Goal: Task Accomplishment & Management: Use online tool/utility

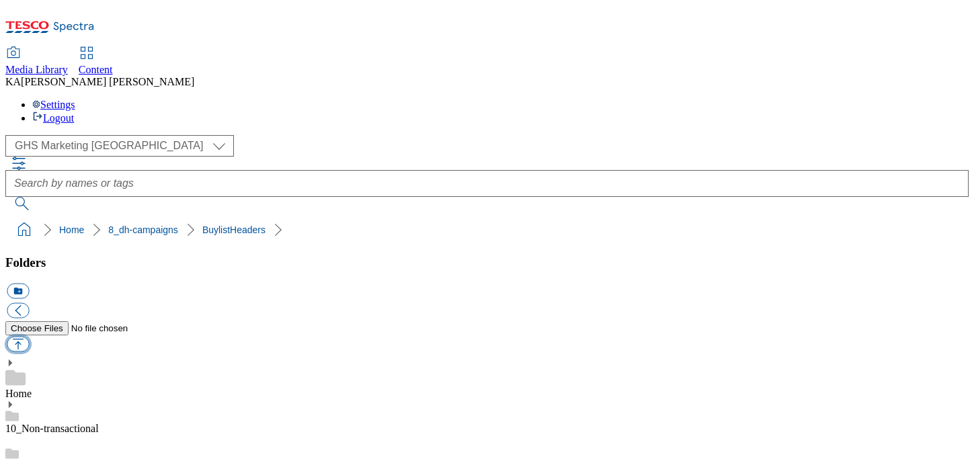
scroll to position [285, 0]
click at [29, 337] on button "button" at bounding box center [18, 344] width 22 height 15
type input "C:\fakepath\1756813352475-ad541578_Philly_Ritz_LegoBrand_H_1184x333_V1.jpg"
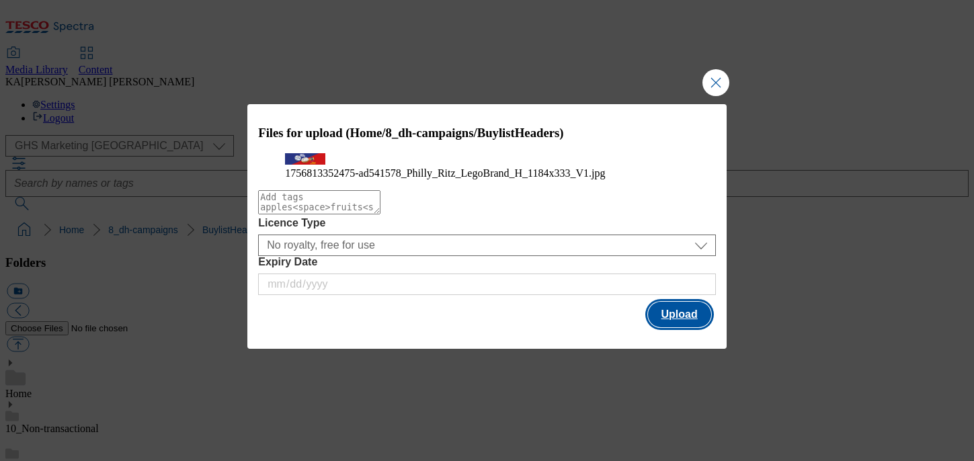
click at [673, 327] on button "Upload" at bounding box center [679, 315] width 63 height 26
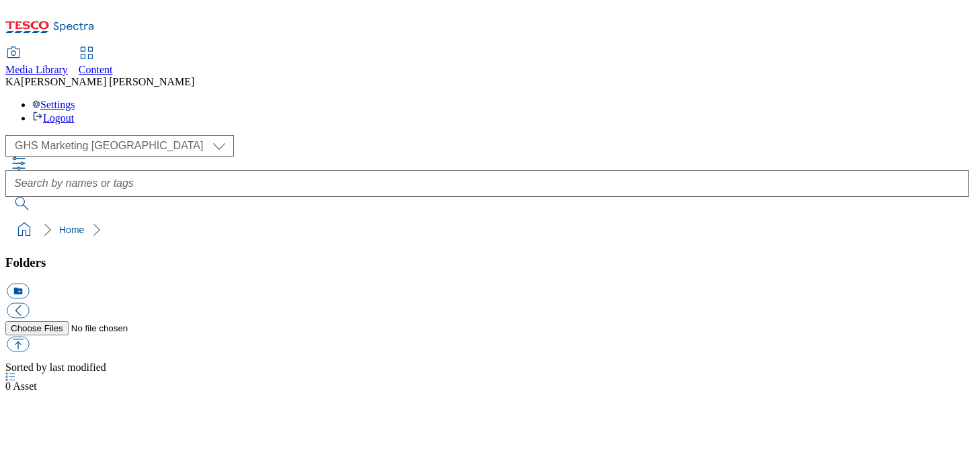
select select "flare-ghs-mktg"
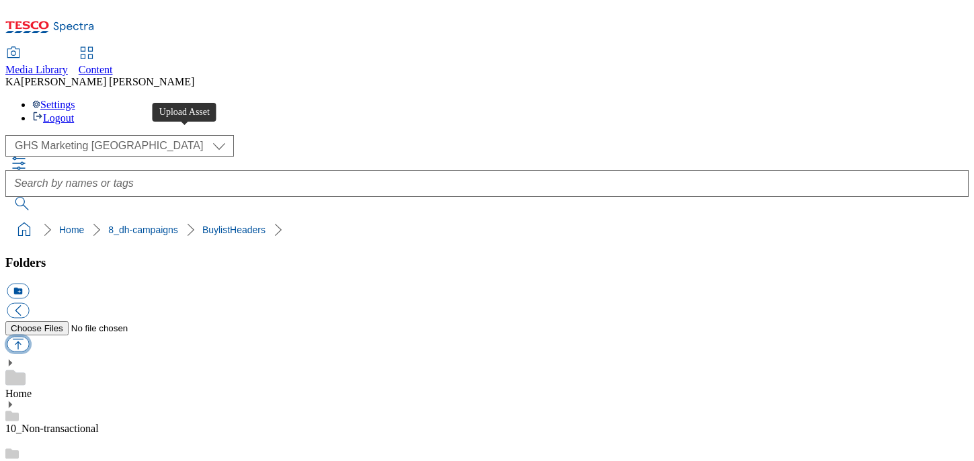
click at [29, 337] on button "button" at bounding box center [18, 344] width 22 height 15
type input "C:\fakepath\1756813352475-ad541578_Philly_Ritz_LegoBrand_H_1184x333_V1.jpg"
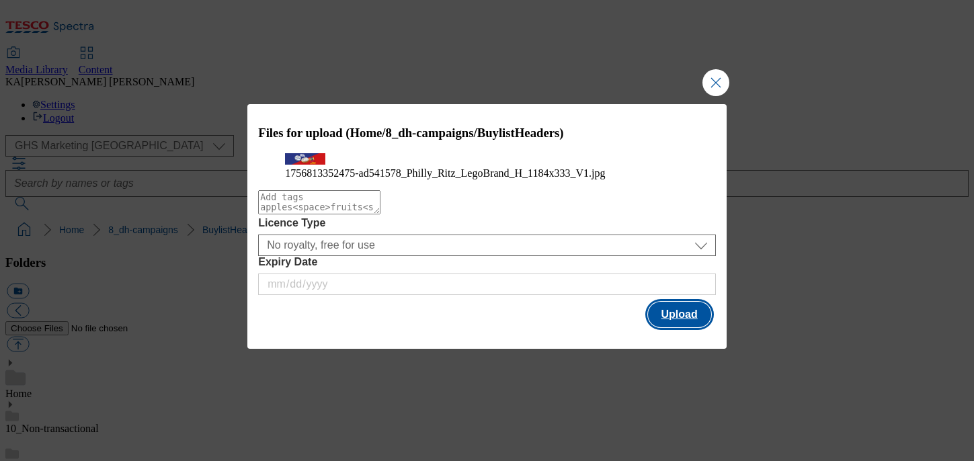
click at [669, 327] on button "Upload" at bounding box center [679, 315] width 63 height 26
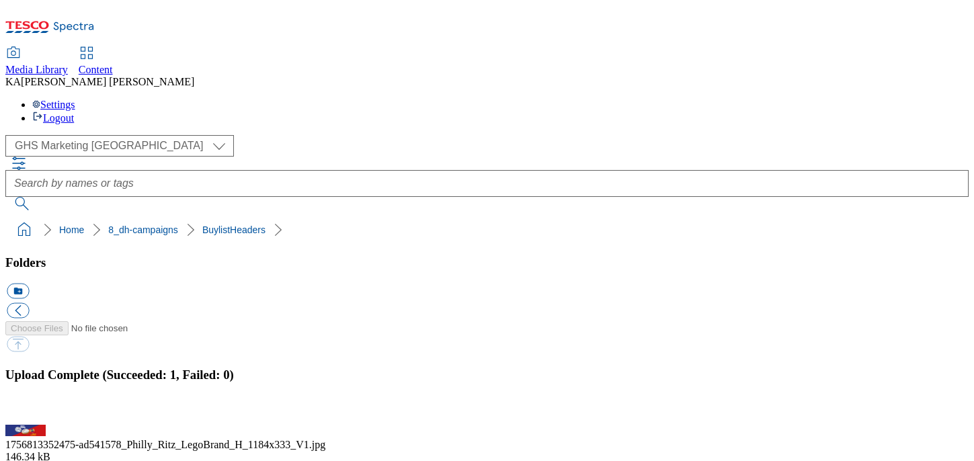
click at [27, 411] on button "button" at bounding box center [17, 417] width 20 height 13
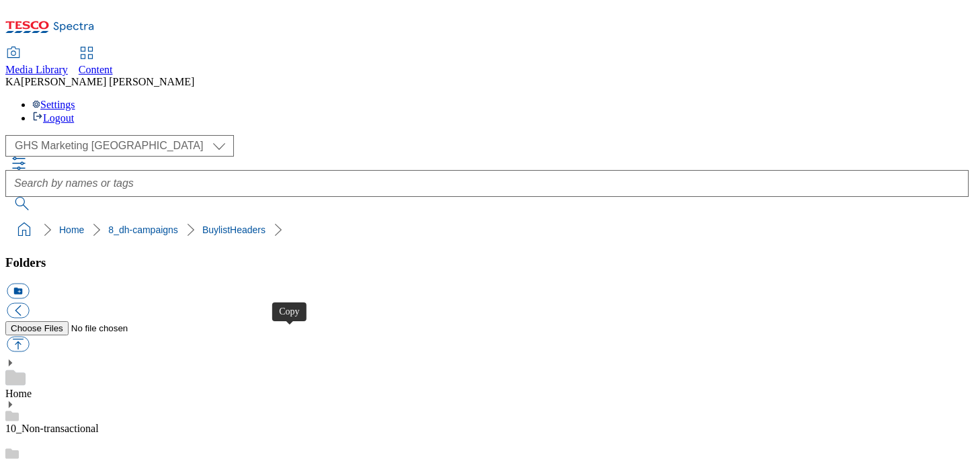
click at [29, 337] on button "button" at bounding box center [18, 344] width 22 height 15
type input "C:\fakepath\1756982255216-ad541358_Belvita_LegoBrand_H_1184x333_V2.jpg"
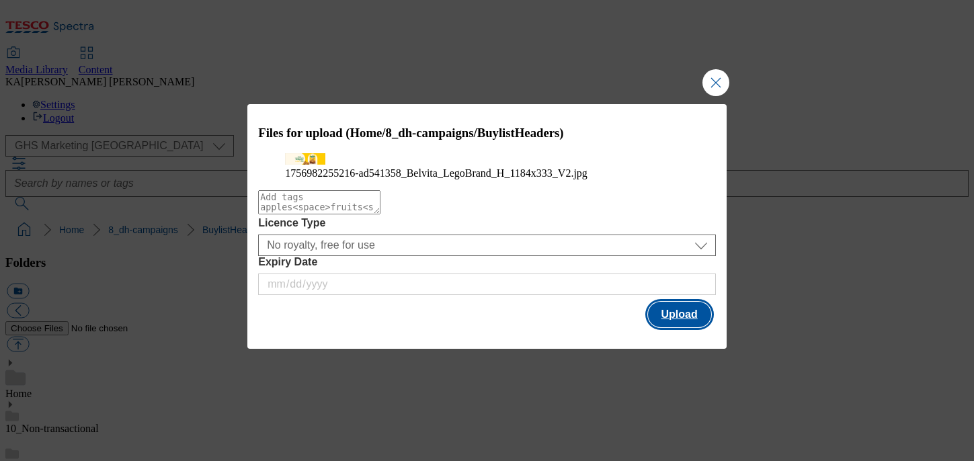
click at [665, 327] on button "Upload" at bounding box center [679, 315] width 63 height 26
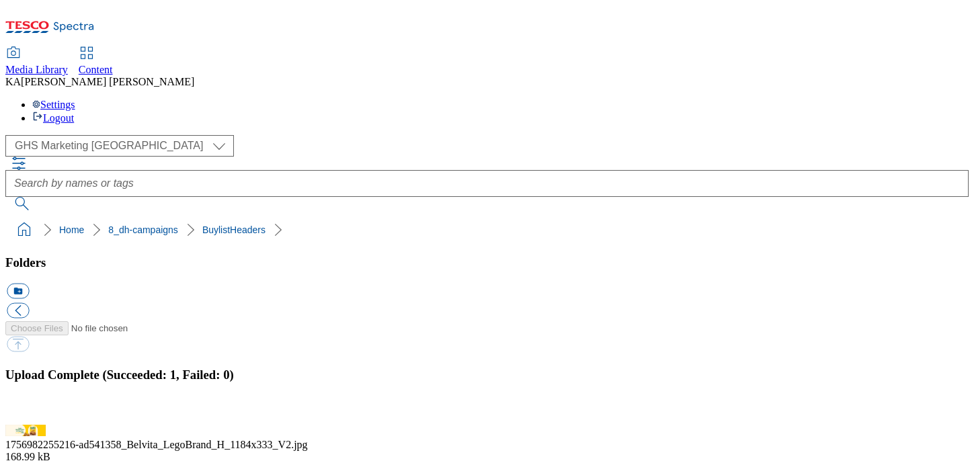
click at [27, 411] on button "button" at bounding box center [17, 417] width 20 height 13
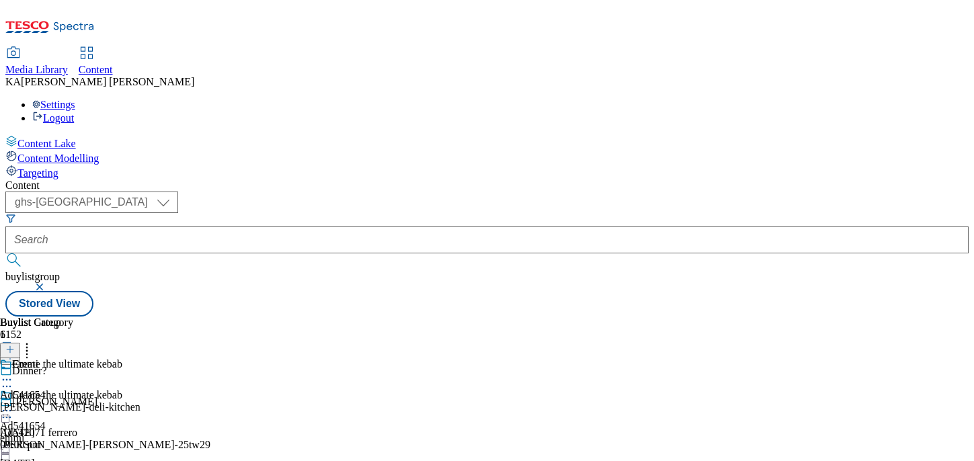
select select "ghs-uk"
click at [314, 226] on input "text" at bounding box center [486, 239] width 963 height 27
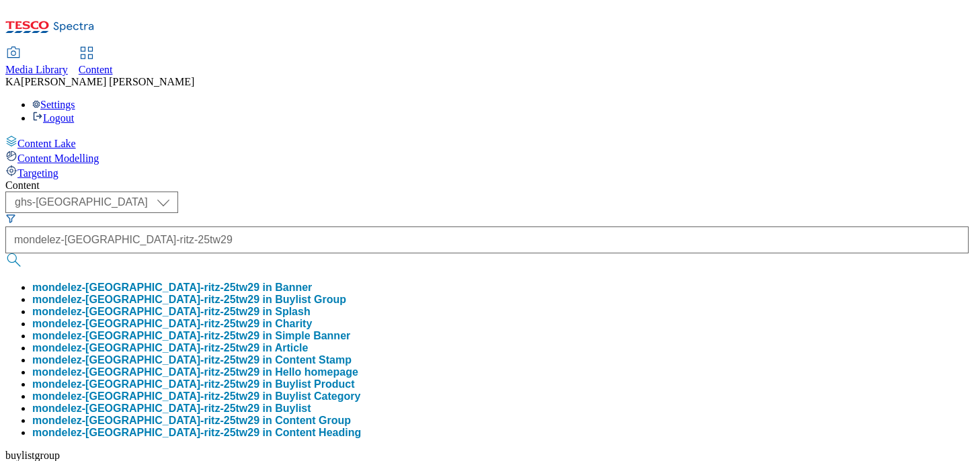
scroll to position [0, 50]
type input "mondelez-philadelphia-ritz-25tw29"
click at [312, 294] on button "mondelez-philadelphia-ritz-25tw29 in Buylist Group" at bounding box center [189, 300] width 314 height 12
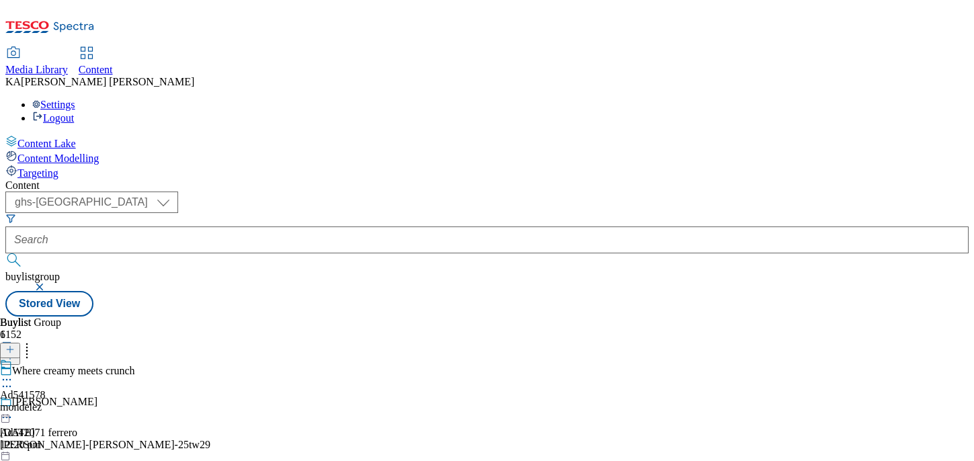
click at [13, 373] on icon at bounding box center [6, 379] width 13 height 13
click at [57, 403] on span "Edit" at bounding box center [49, 408] width 15 height 10
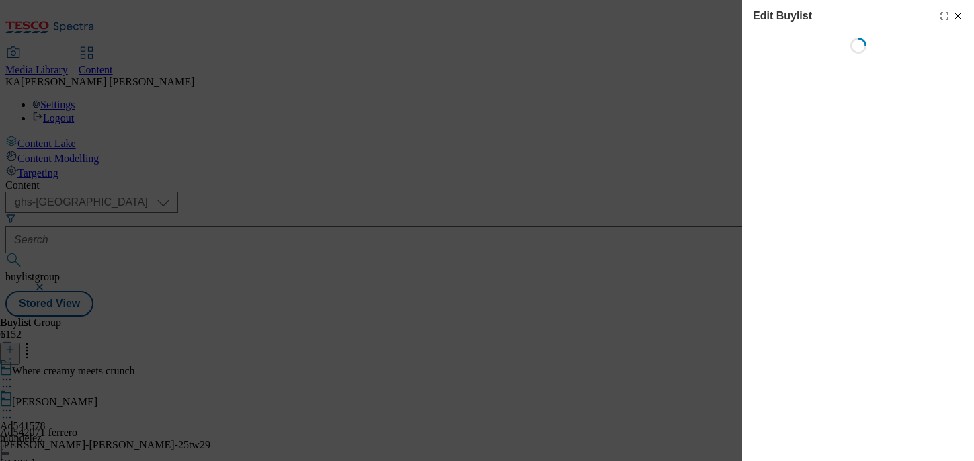
select select "tactical"
select select "supplier funded short term 1-3 weeks"
select select "dunnhumby"
select select "Banner"
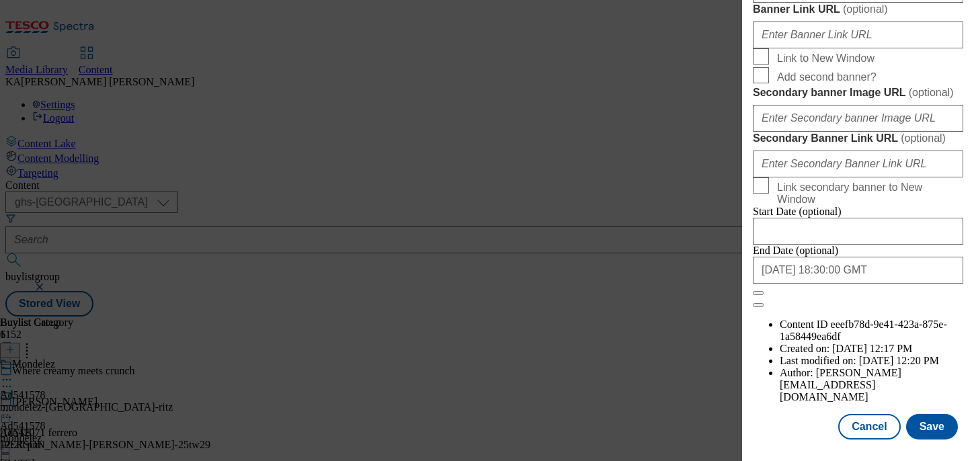
scroll to position [1274, 0]
paste input "https://digitalcontent.api.tesco.com/v2/media/ghs-mktg/04fe1918-51c6-443b-bc25-…"
type input "https://digitalcontent.api.tesco.com/v2/media/ghs-mktg/04fe1918-51c6-443b-bc25-…"
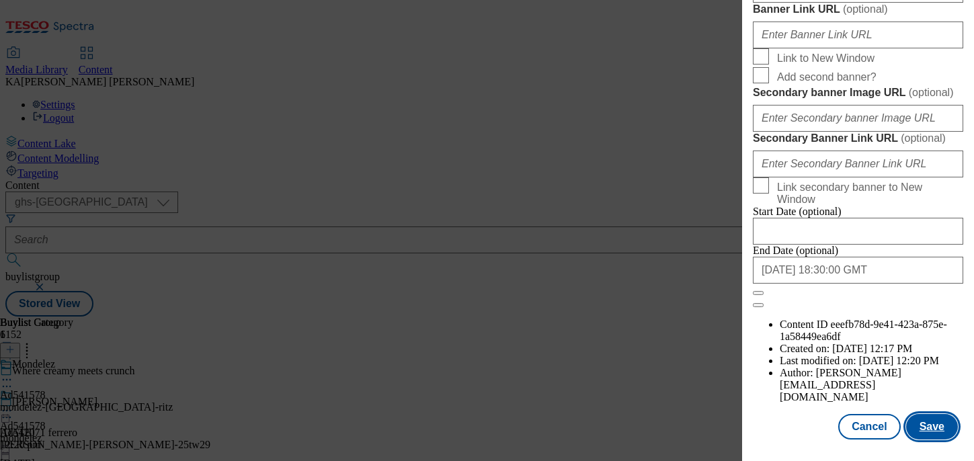
click at [927, 427] on button "Save" at bounding box center [932, 427] width 52 height 26
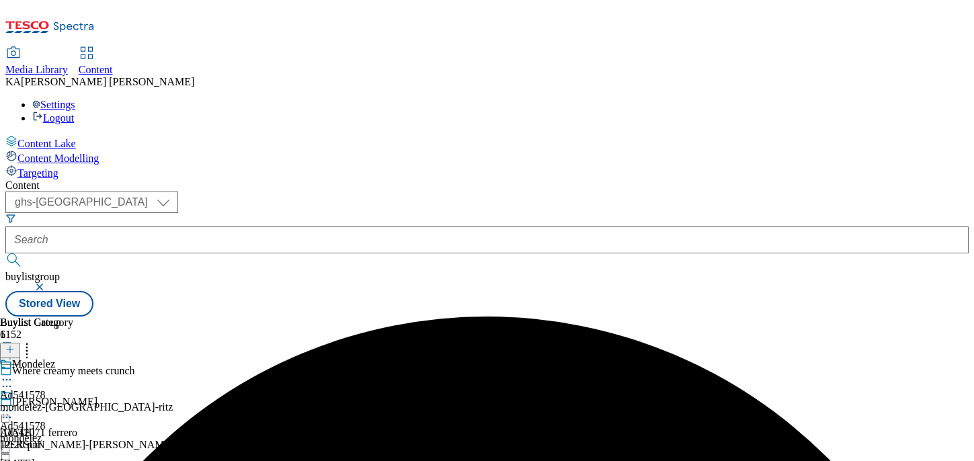
click at [13, 404] on icon at bounding box center [6, 410] width 13 height 13
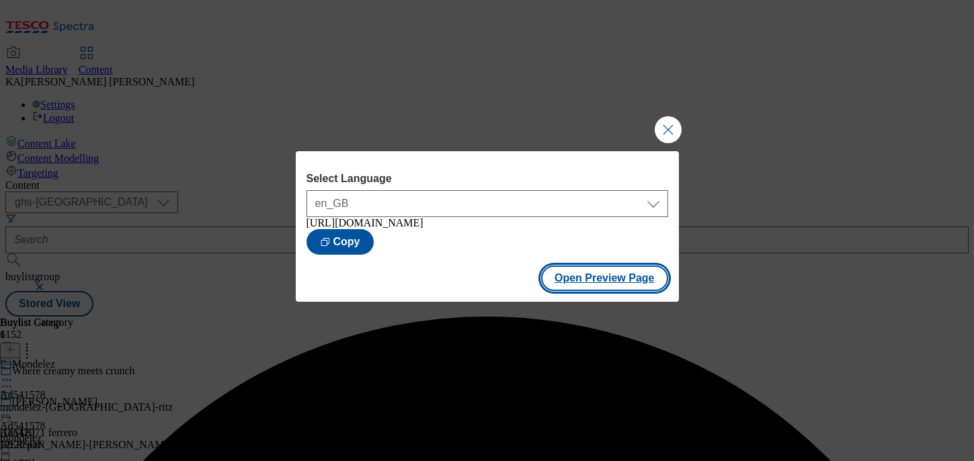
click at [571, 291] on button "Open Preview Page" at bounding box center [604, 278] width 127 height 26
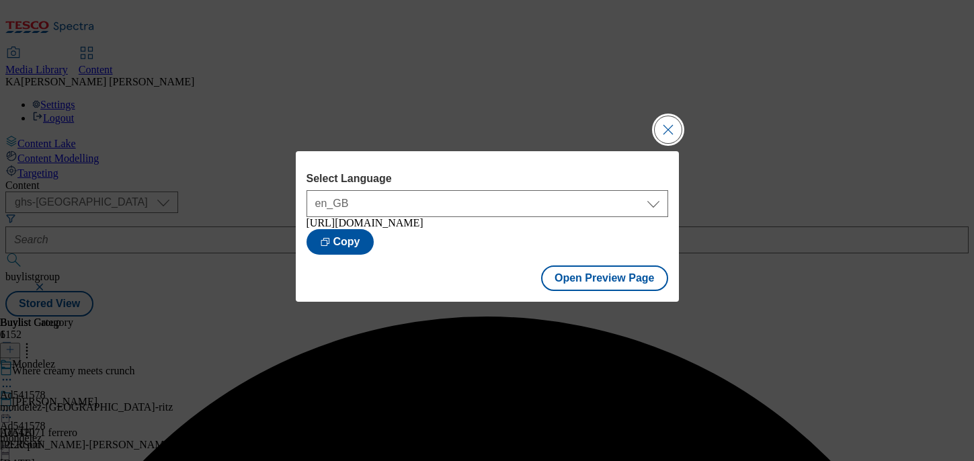
click at [665, 120] on button "Close Modal" at bounding box center [667, 129] width 27 height 27
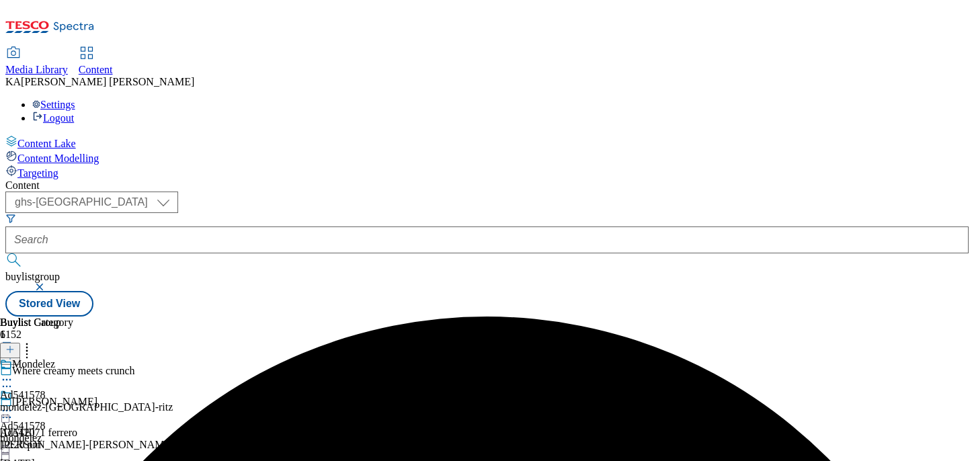
click at [13, 404] on icon at bounding box center [6, 410] width 13 height 13
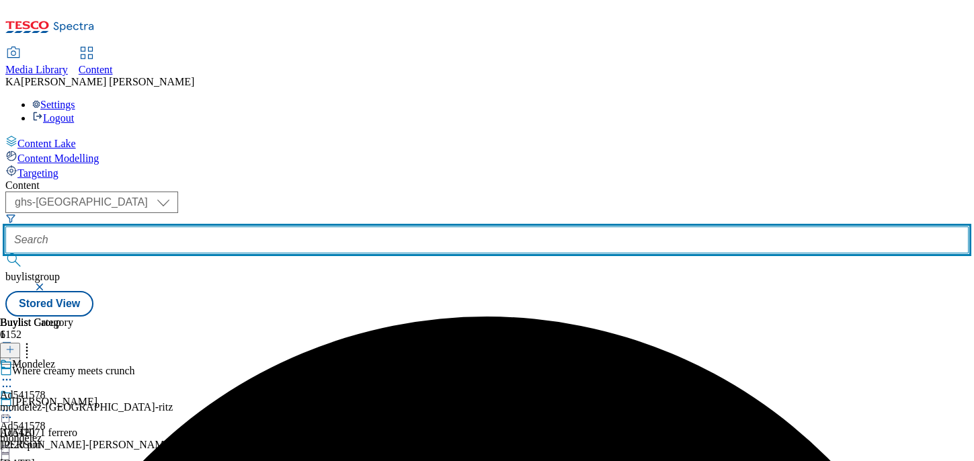
click at [334, 226] on input "text" at bounding box center [486, 239] width 963 height 27
paste input "mondelez-belvita-breakfast-25tw29"
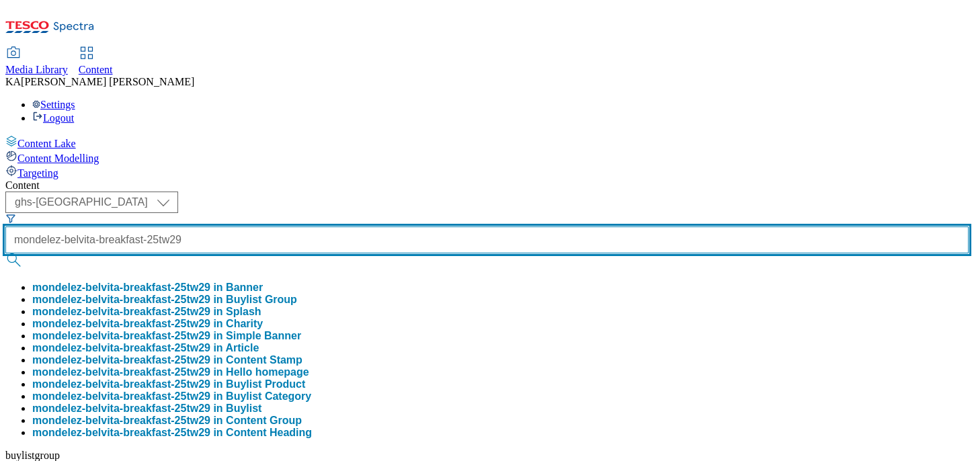
type input "mondelez-belvita-breakfast-25tw29"
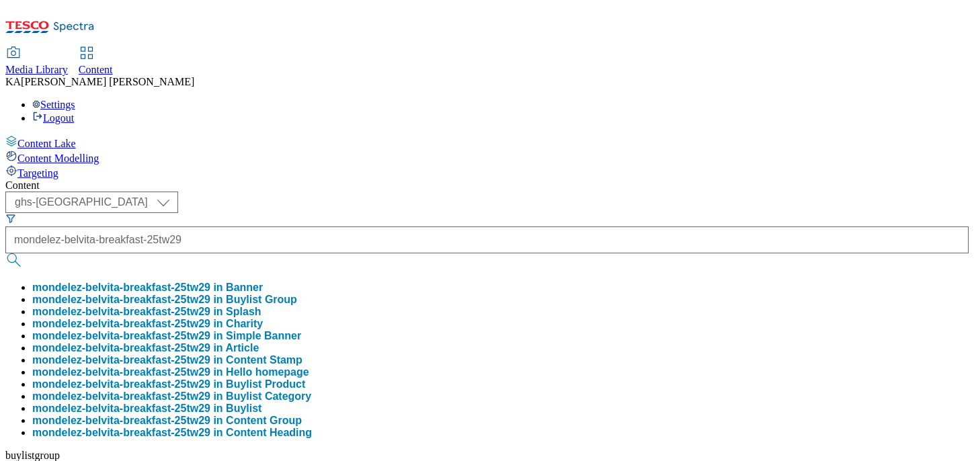
click at [297, 294] on button "mondelez-belvita-breakfast-25tw29 in Buylist Group" at bounding box center [164, 300] width 265 height 12
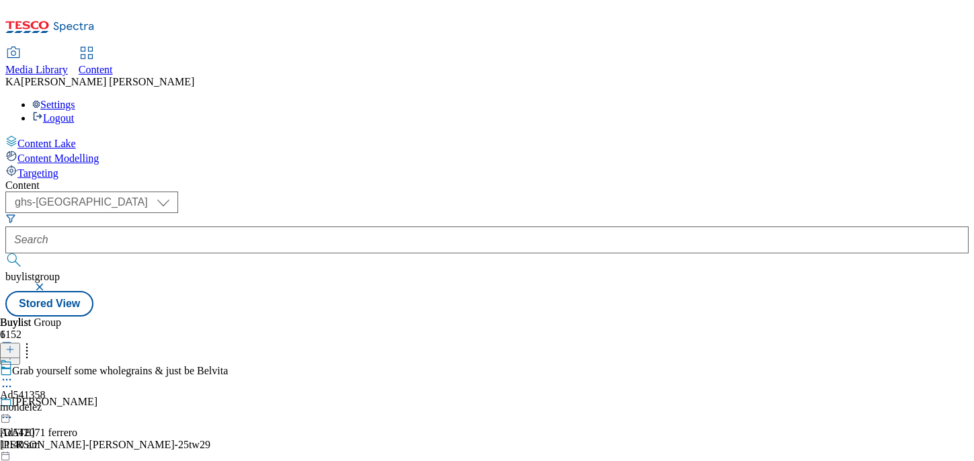
click at [13, 373] on icon at bounding box center [6, 379] width 13 height 13
click at [57, 403] on span "Edit" at bounding box center [49, 408] width 15 height 10
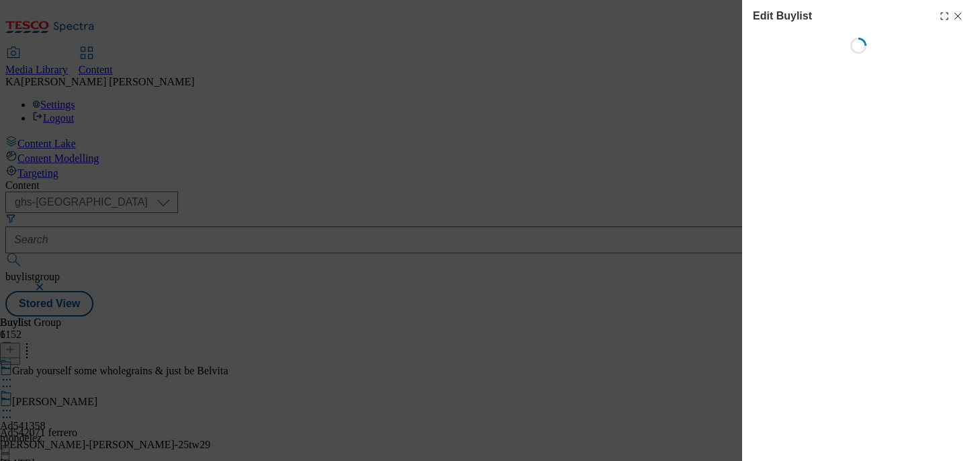
select select "tactical"
select select "supplier funded short term 1-3 weeks"
select select "dunnhumby"
select select "Banner"
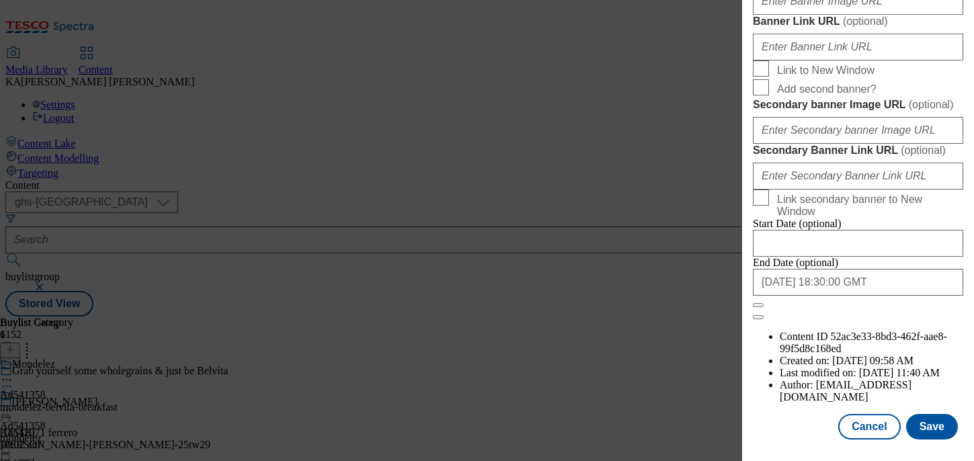
scroll to position [1205, 0]
click at [785, 15] on input "Banner Image URL ( optional )" at bounding box center [858, 1] width 210 height 27
paste input "https://digitalcontent.api.tesco.com/v2/media/ghs-mktg/6d416ef2-fc94-483b-992d-…"
type input "https://digitalcontent.api.tesco.com/v2/media/ghs-mktg/6d416ef2-fc94-483b-992d-…"
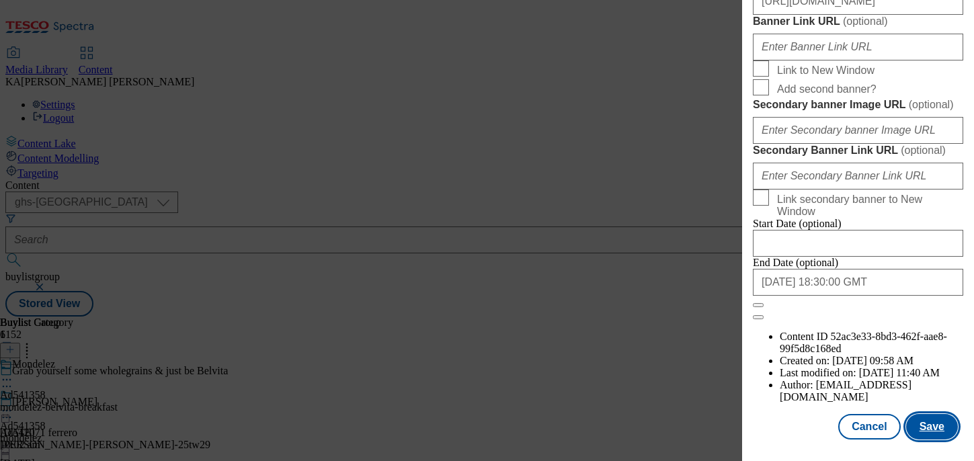
click at [935, 431] on button "Save" at bounding box center [932, 427] width 52 height 26
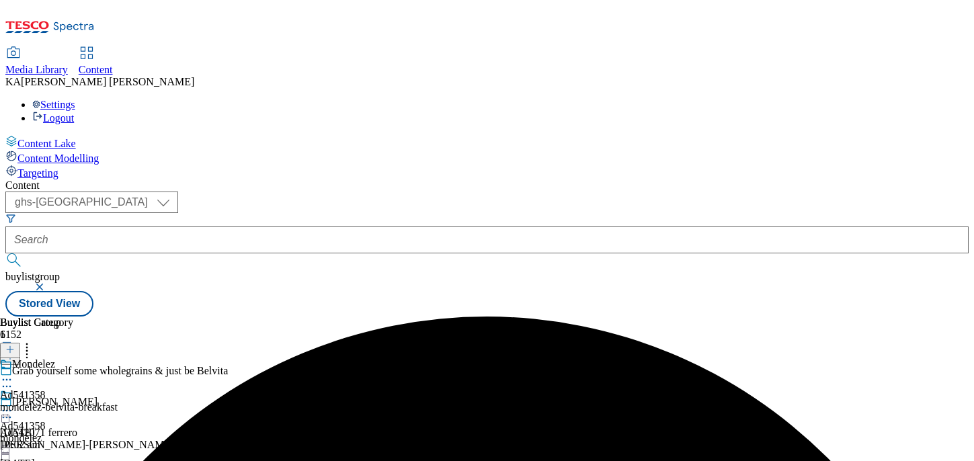
click at [13, 404] on icon at bounding box center [6, 410] width 13 height 13
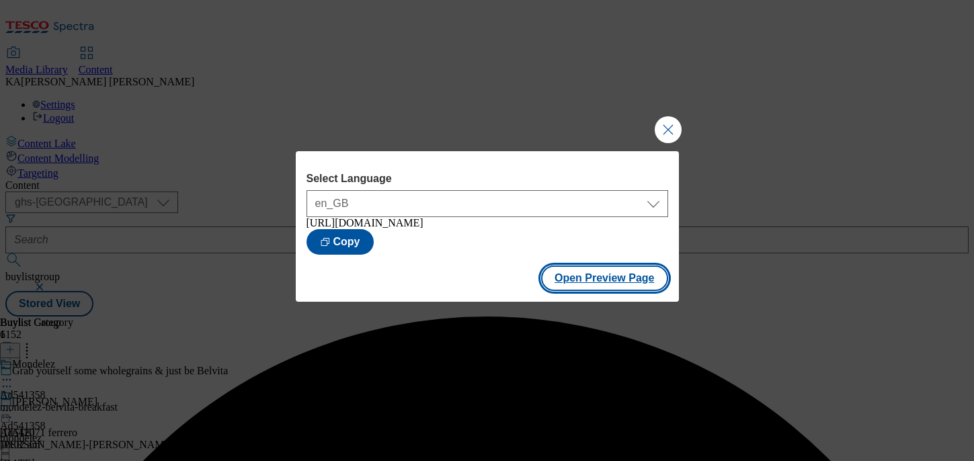
click at [568, 286] on button "Open Preview Page" at bounding box center [604, 278] width 127 height 26
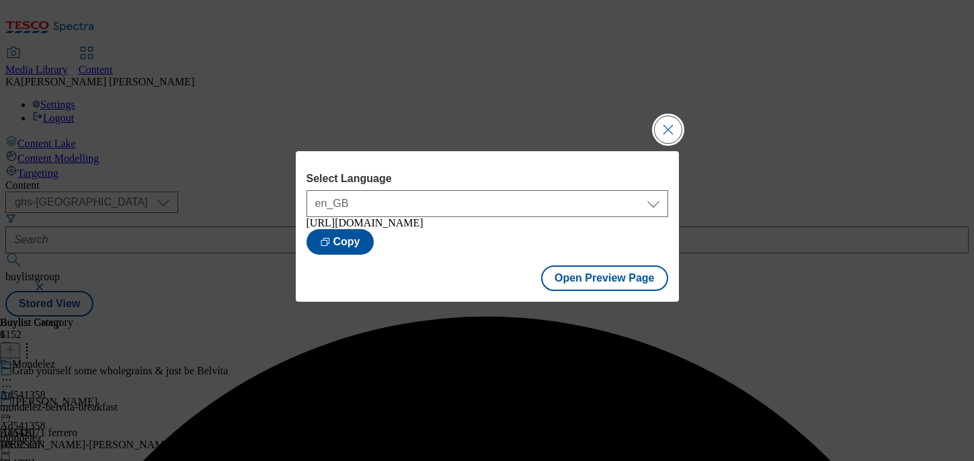
click at [667, 126] on button "Close Modal" at bounding box center [667, 129] width 27 height 27
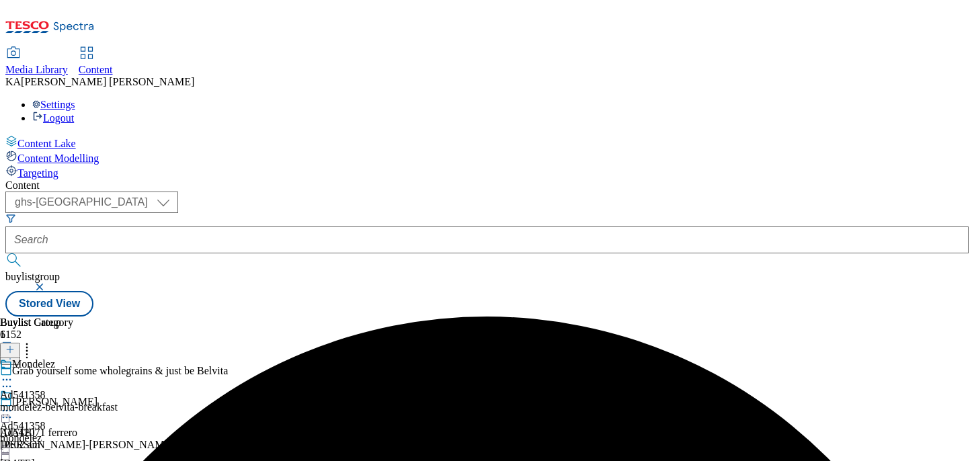
click at [13, 404] on icon at bounding box center [6, 410] width 13 height 13
